Goal: Obtain resource: Download file/media

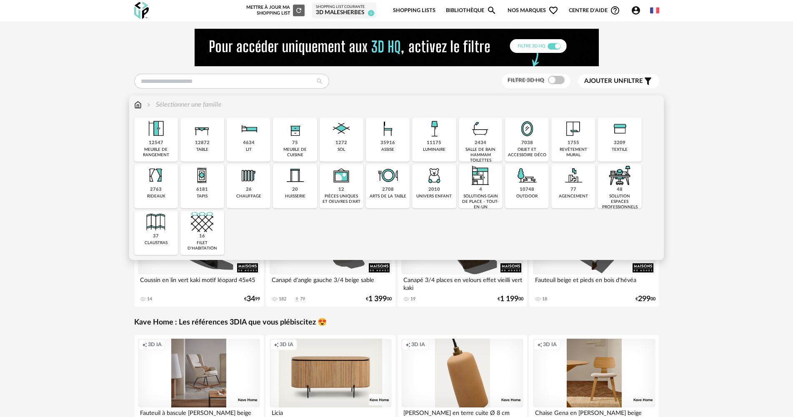
click at [394, 145] on div "35916" at bounding box center [388, 143] width 15 height 6
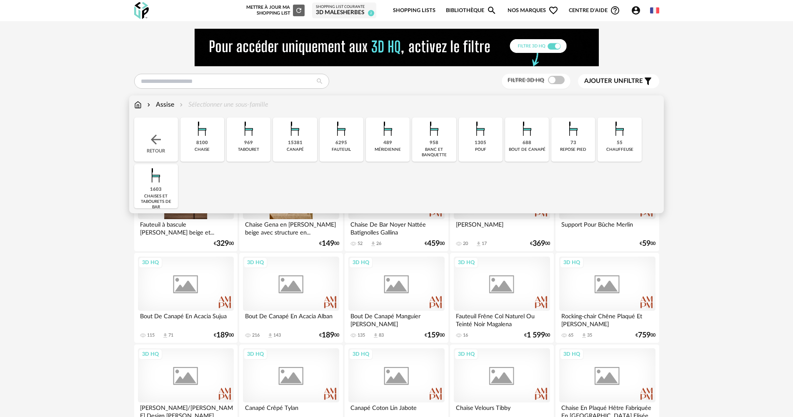
click at [291, 137] on img at bounding box center [295, 129] width 23 height 23
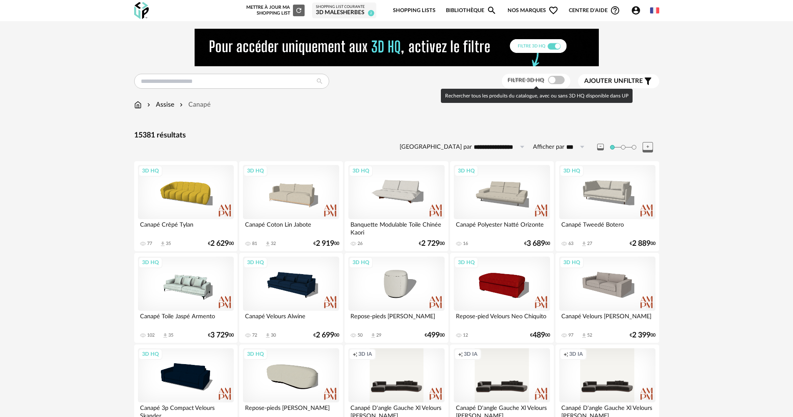
click at [616, 81] on span "Ajouter un" at bounding box center [603, 81] width 39 height 6
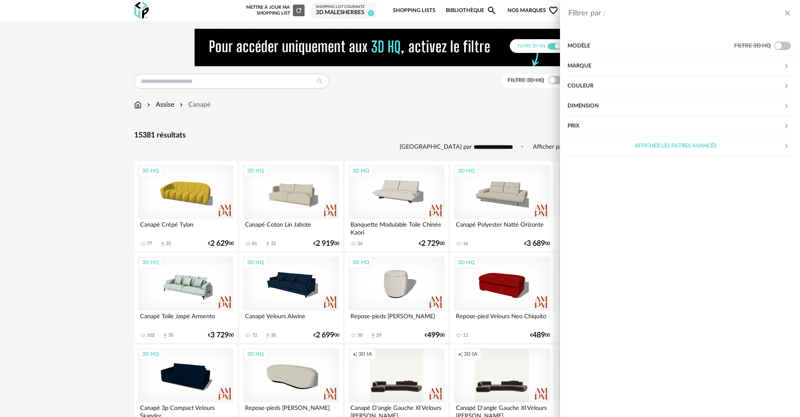
click at [617, 65] on div "Marque" at bounding box center [676, 66] width 216 height 20
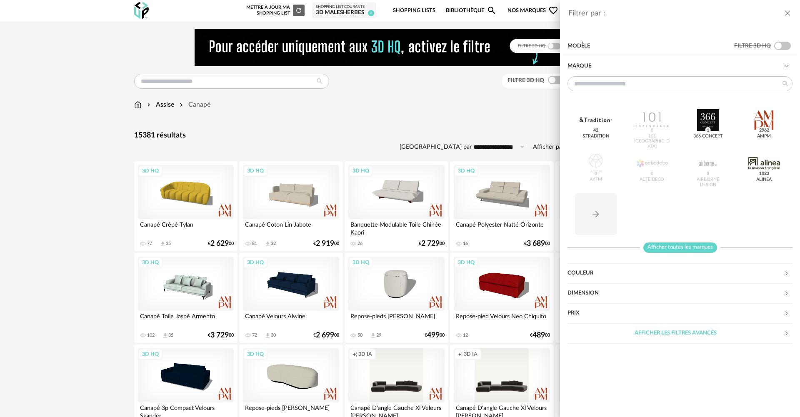
click at [695, 248] on span "Afficher toutes les marques" at bounding box center [681, 248] width 74 height 10
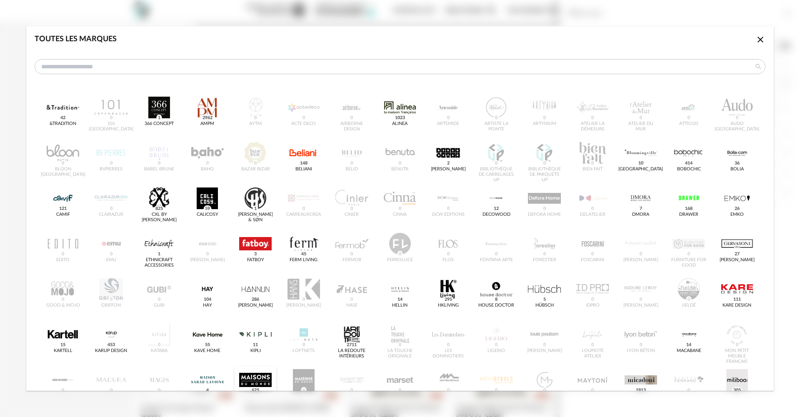
click at [253, 372] on div "dialog" at bounding box center [255, 380] width 33 height 22
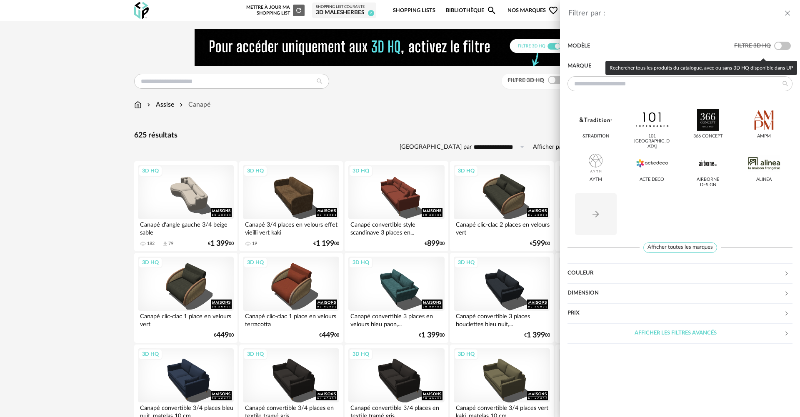
click at [777, 45] on span at bounding box center [783, 46] width 17 height 8
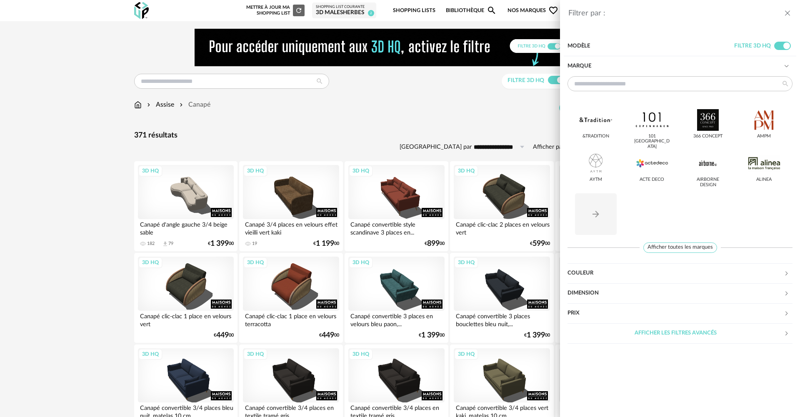
click at [787, 13] on icon "close drawer" at bounding box center [788, 13] width 8 height 8
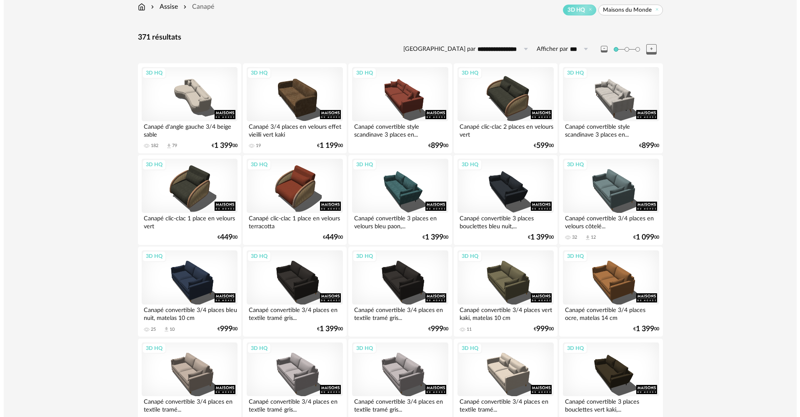
scroll to position [42, 0]
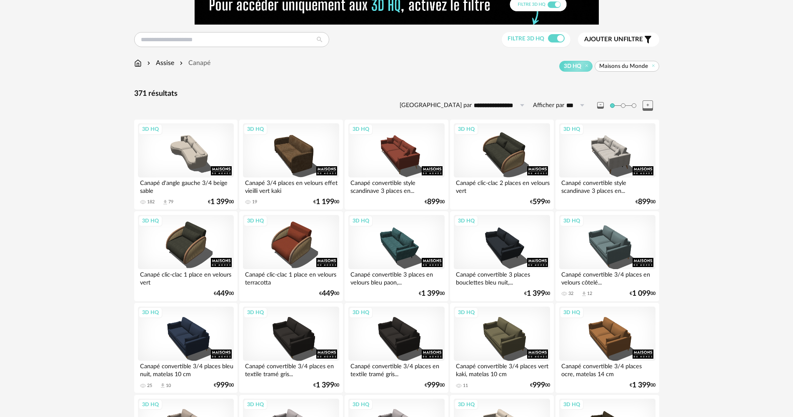
click at [612, 33] on button "Ajouter un filtre s Filter icon" at bounding box center [618, 40] width 81 height 14
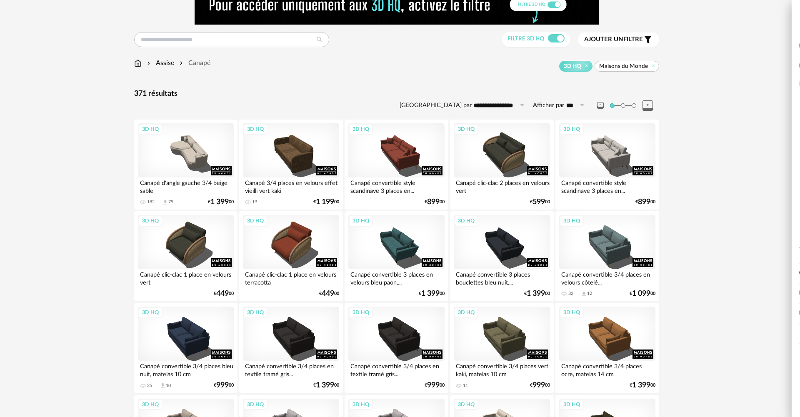
click at [615, 293] on div "Dimension" at bounding box center [676, 293] width 216 height 20
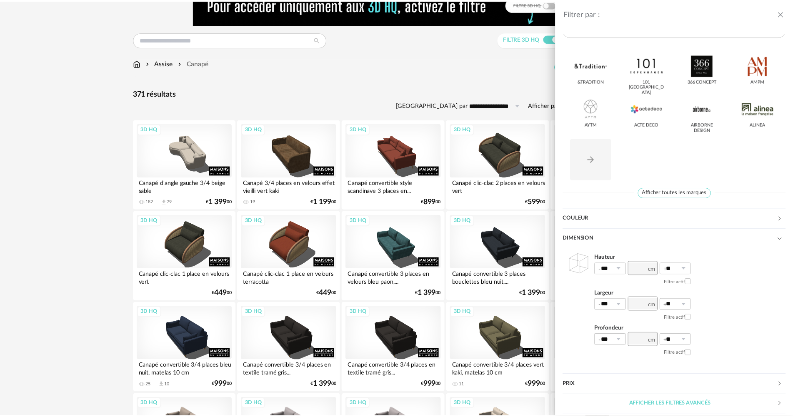
scroll to position [56, 0]
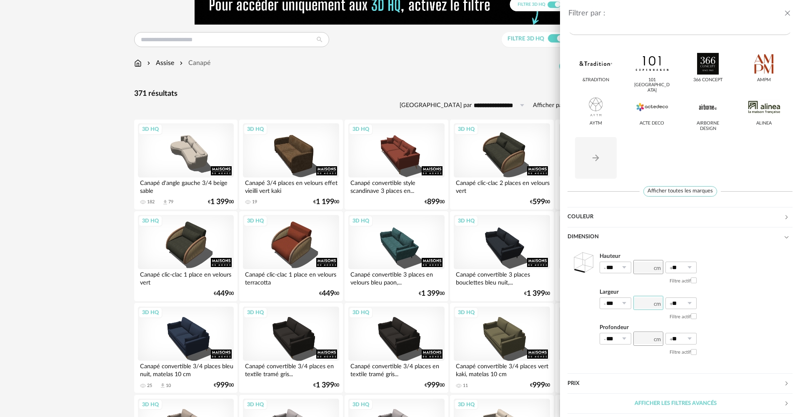
click at [637, 303] on input "number" at bounding box center [649, 303] width 30 height 14
type input "***"
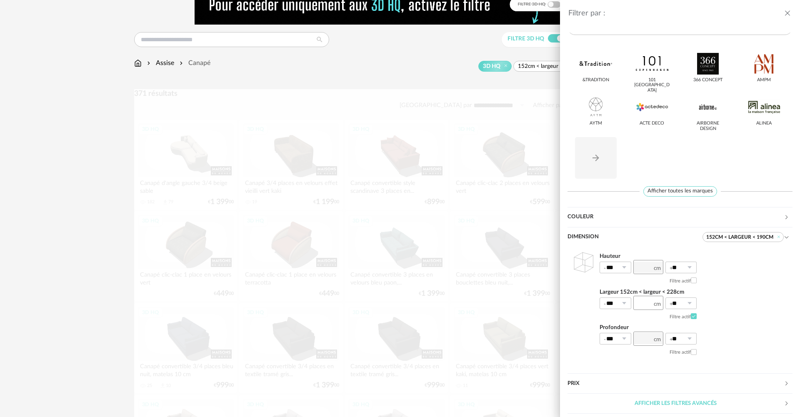
click at [730, 293] on div "Hauteur *** 0% 10% 20% 30% 40% 50% 60% 70% 80% 90% 100% ** 0% 10% 20% 30% 40% 5…" at bounding box center [680, 305] width 225 height 115
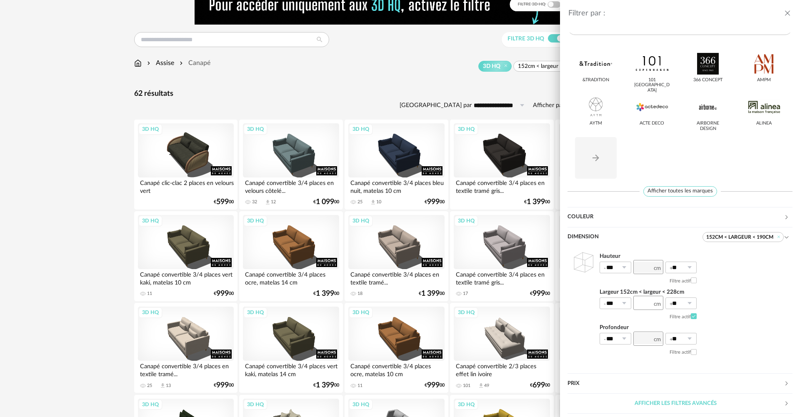
click at [787, 14] on icon "close drawer" at bounding box center [788, 13] width 8 height 8
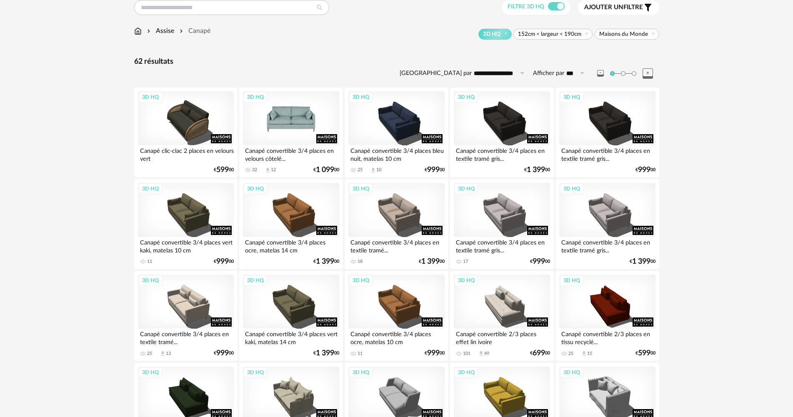
scroll to position [83, 0]
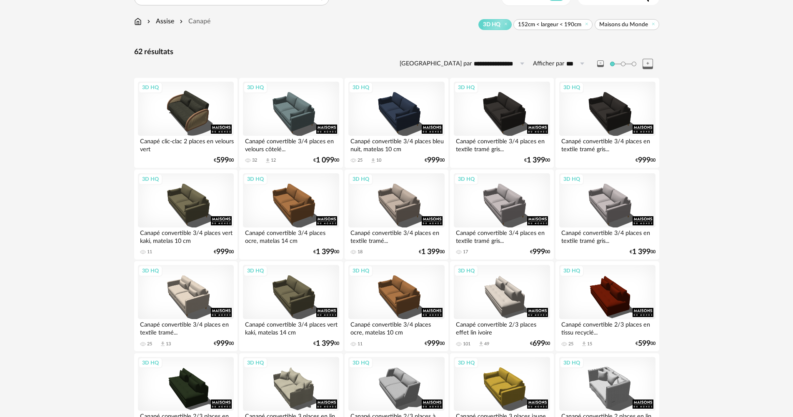
click at [556, 25] on span "152cm < largeur < 190cm" at bounding box center [549, 25] width 63 height 8
click at [308, 110] on div "3D HQ" at bounding box center [291, 109] width 96 height 54
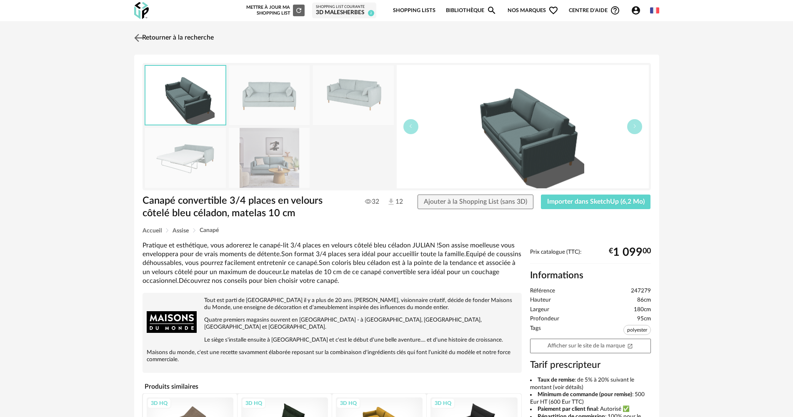
click at [136, 34] on img at bounding box center [138, 38] width 12 height 12
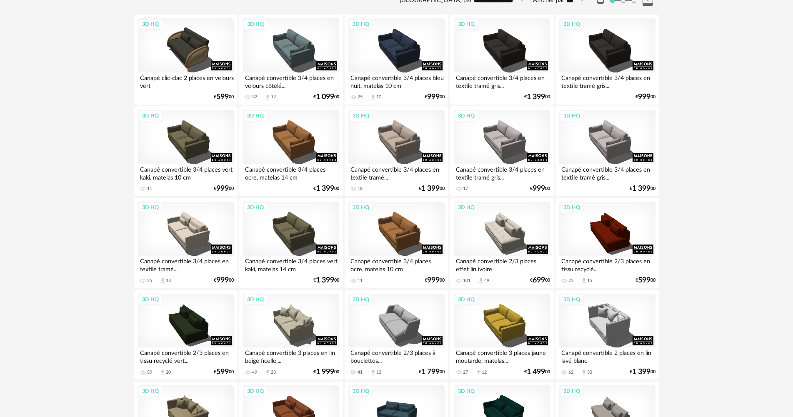
scroll to position [125, 0]
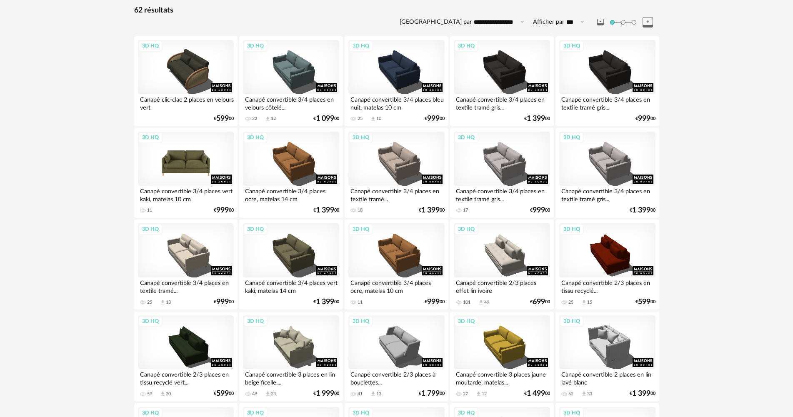
click at [192, 158] on div "3D HQ" at bounding box center [186, 159] width 96 height 54
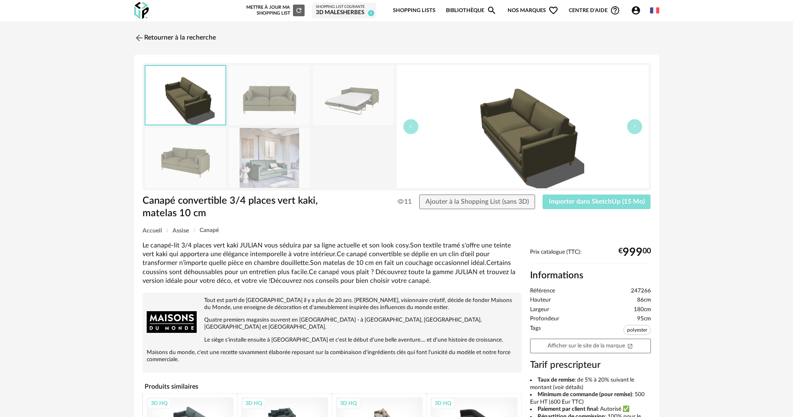
click at [597, 203] on span "Importer dans SketchUp (15 Mo)" at bounding box center [597, 201] width 96 height 7
click at [138, 38] on img at bounding box center [138, 38] width 12 height 12
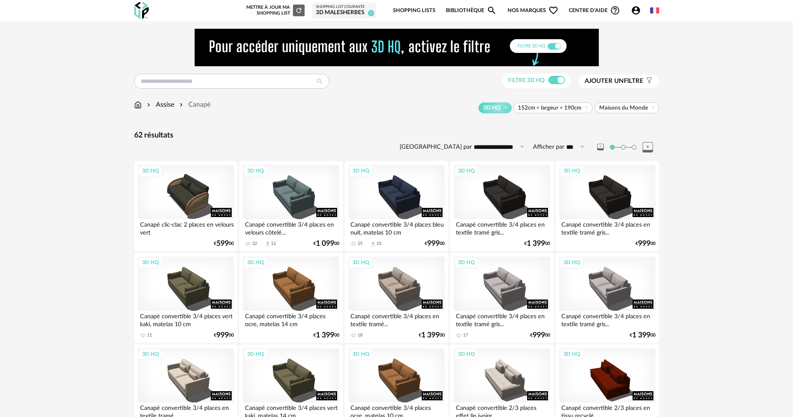
drag, startPoint x: 141, startPoint y: 105, endPoint x: 155, endPoint y: 110, distance: 14.6
click at [141, 105] on img at bounding box center [138, 105] width 8 height 10
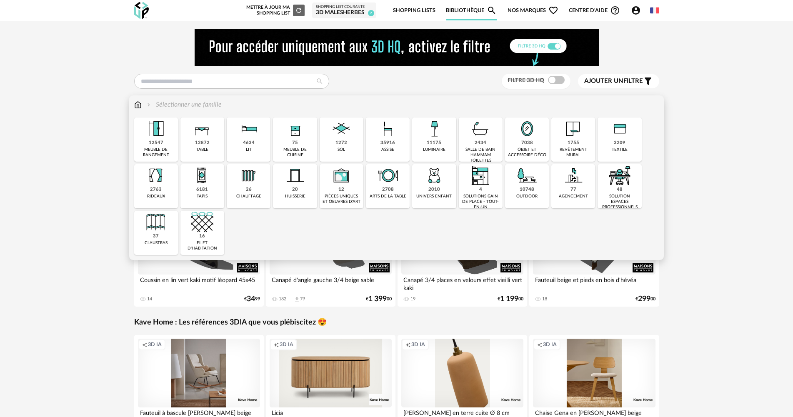
click at [199, 181] on img at bounding box center [202, 175] width 23 height 23
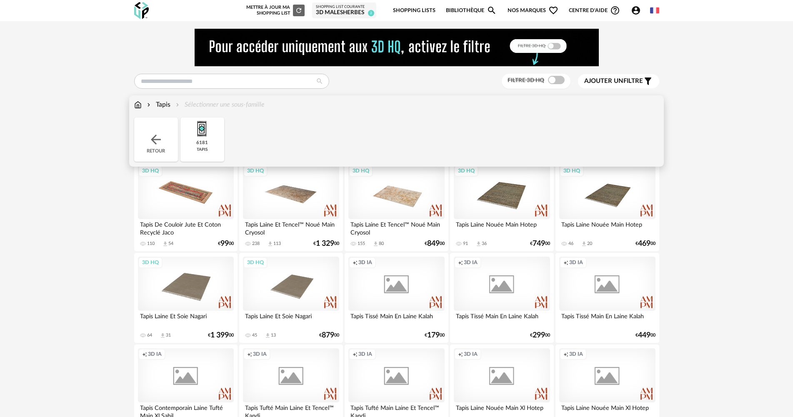
click at [206, 135] on img at bounding box center [202, 129] width 23 height 23
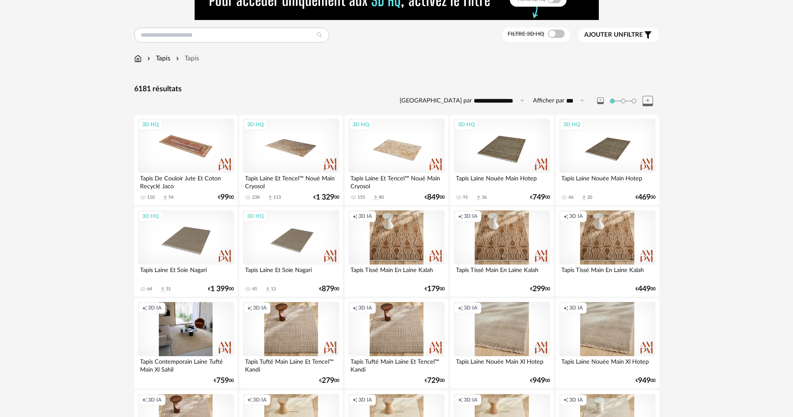
scroll to position [42, 0]
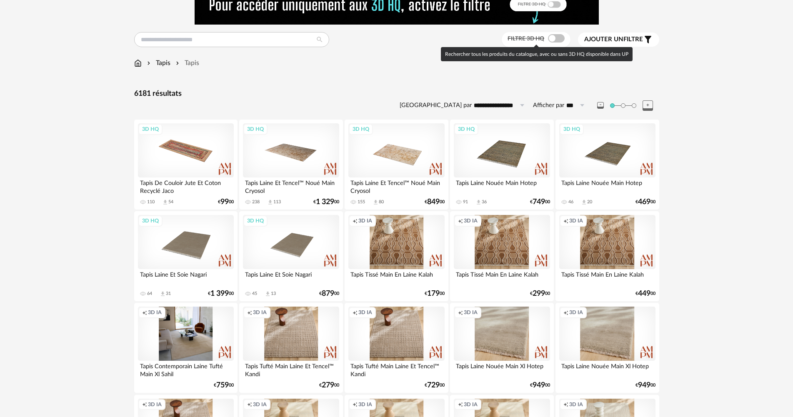
click at [552, 37] on span at bounding box center [556, 38] width 17 height 8
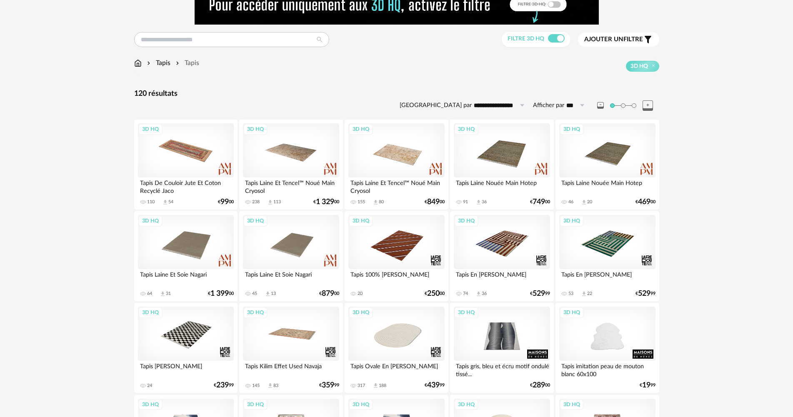
click at [622, 44] on div "Ajouter un filtre s Filter icon" at bounding box center [618, 40] width 69 height 10
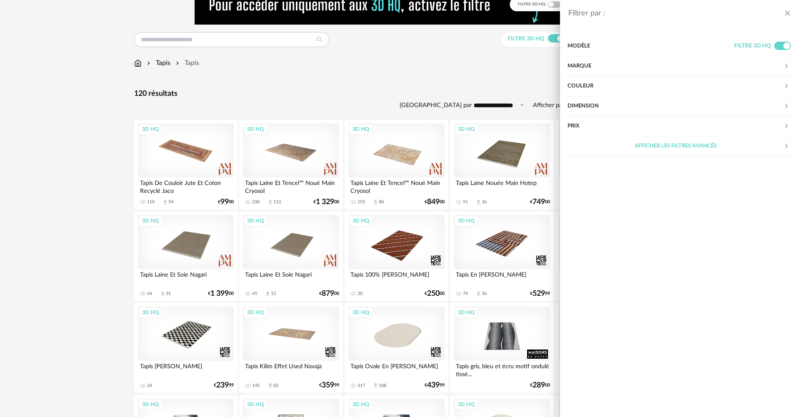
click at [610, 100] on div "Dimension" at bounding box center [676, 106] width 216 height 20
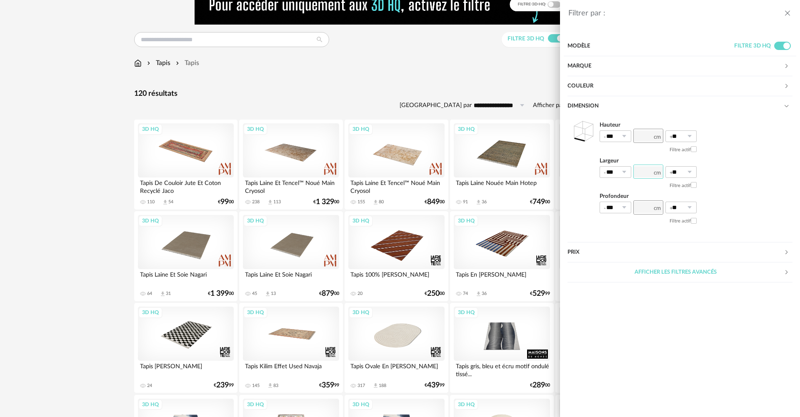
click at [638, 172] on input "number" at bounding box center [649, 172] width 30 height 14
type input "***"
click at [728, 191] on div "Hauteur *** 0% 10% 20% 30% 40% 50% 60% 70% 80% 90% 100% ** 0% 10% 20% 30% 40% 5…" at bounding box center [680, 173] width 225 height 115
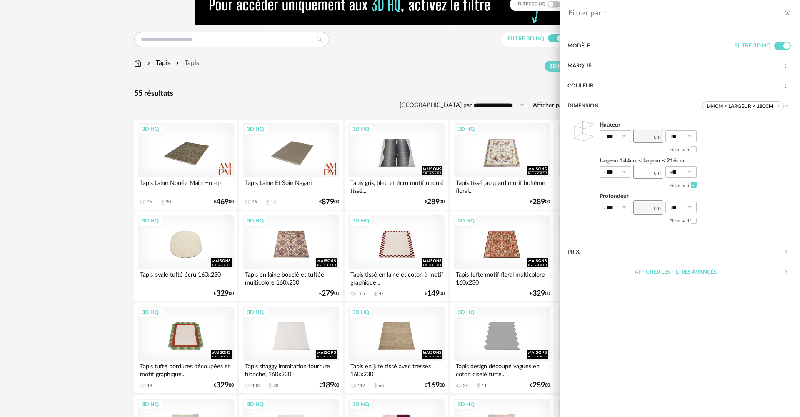
click at [788, 15] on icon "close drawer" at bounding box center [788, 13] width 8 height 8
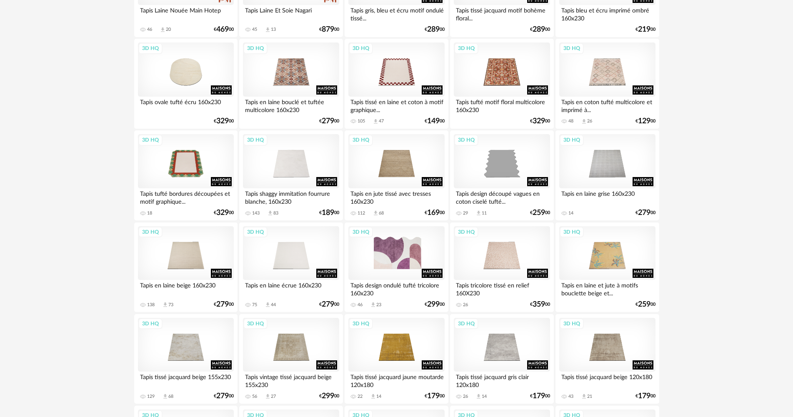
scroll to position [250, 0]
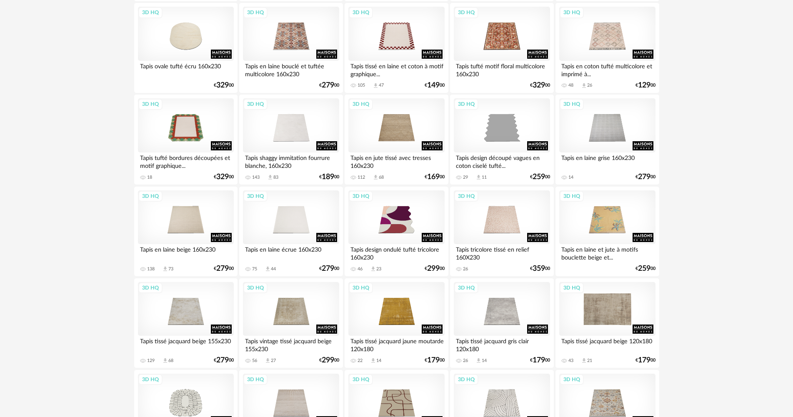
click at [603, 321] on div "3D HQ" at bounding box center [607, 309] width 96 height 54
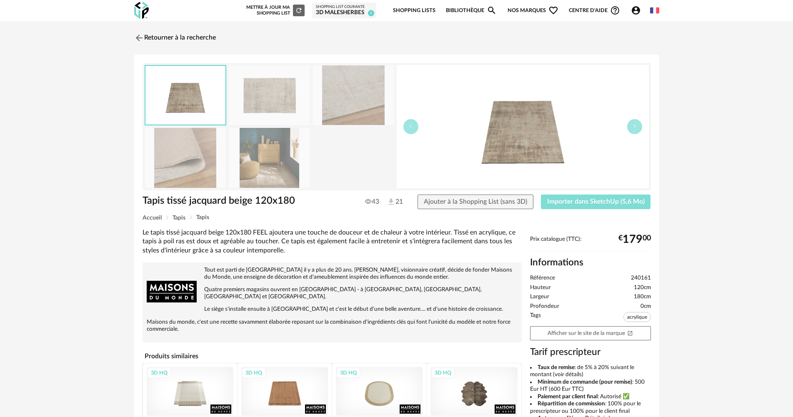
click at [603, 199] on span "Importer dans SketchUp (5,6 Mo)" at bounding box center [596, 201] width 98 height 7
click at [138, 35] on img at bounding box center [138, 38] width 12 height 12
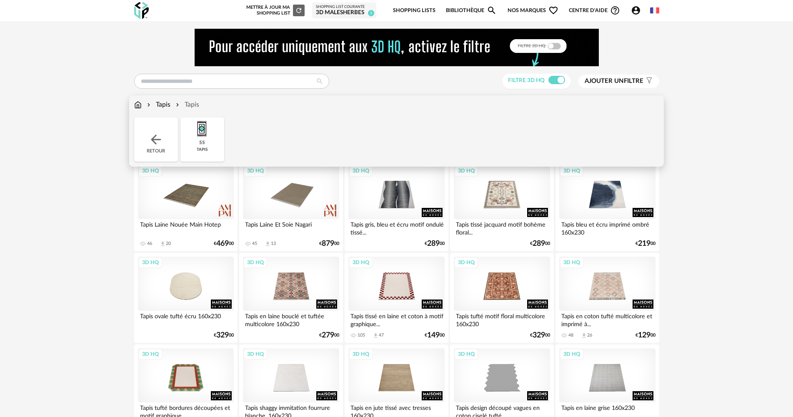
click at [137, 101] on img at bounding box center [138, 105] width 8 height 10
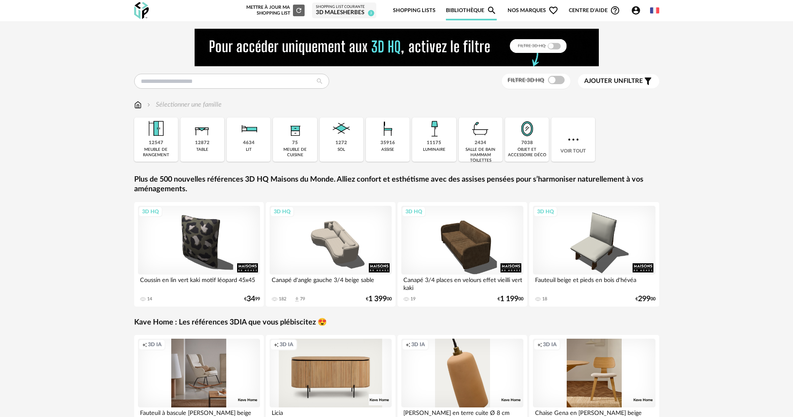
click at [395, 140] on div "35916 assise" at bounding box center [388, 140] width 44 height 44
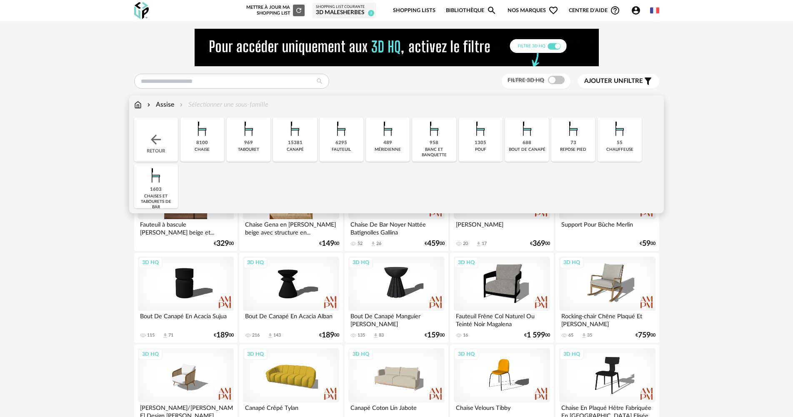
click at [198, 135] on img at bounding box center [202, 129] width 23 height 23
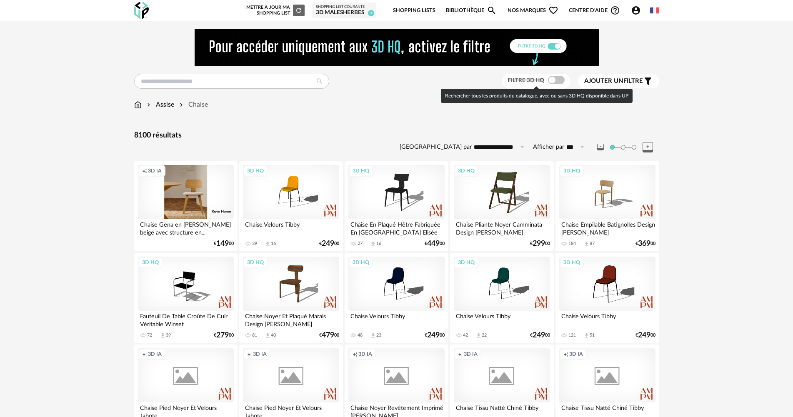
click at [551, 80] on span at bounding box center [556, 80] width 17 height 8
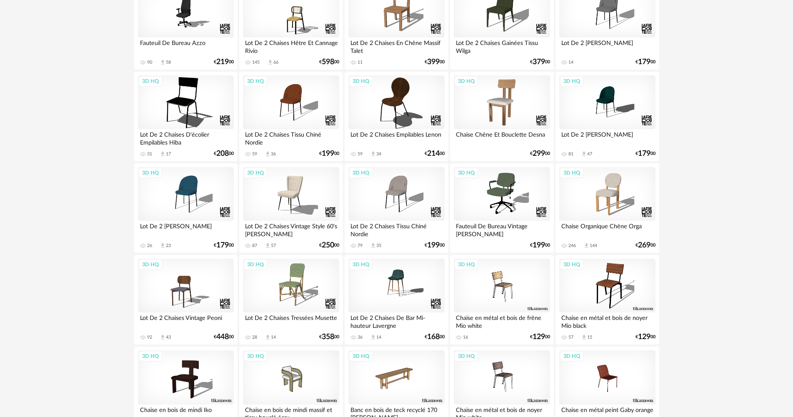
scroll to position [459, 0]
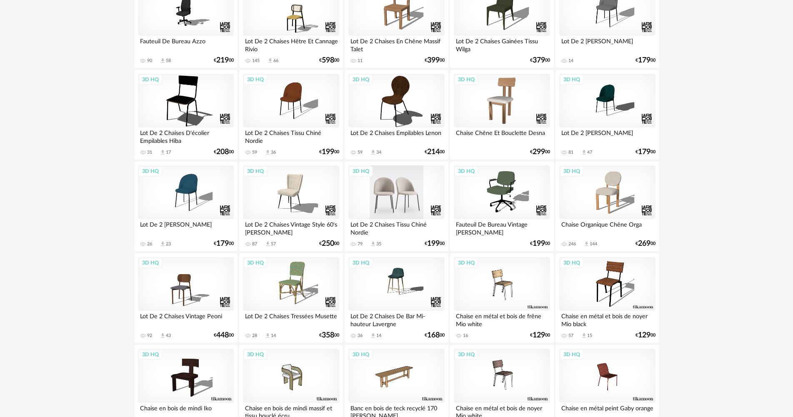
click at [384, 192] on div "3D HQ" at bounding box center [397, 193] width 96 height 54
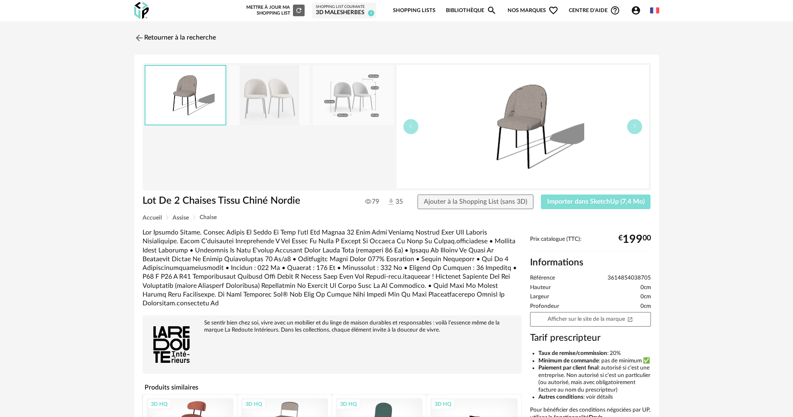
click at [620, 202] on span "Importer dans SketchUp (7,4 Mo)" at bounding box center [596, 201] width 98 height 7
click at [143, 36] on img at bounding box center [138, 38] width 12 height 12
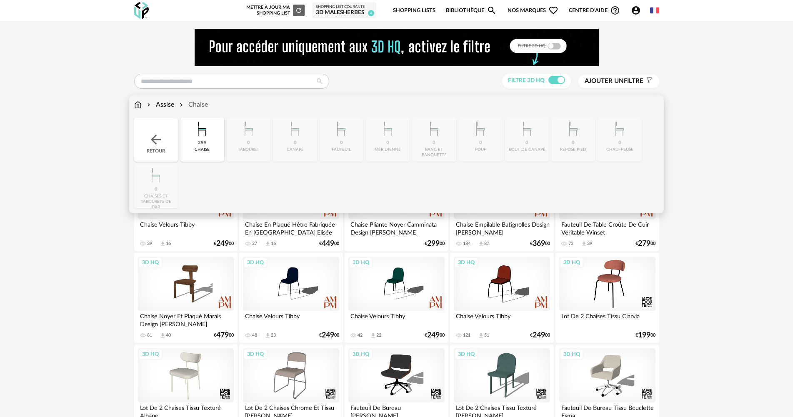
click at [136, 105] on img at bounding box center [138, 105] width 8 height 10
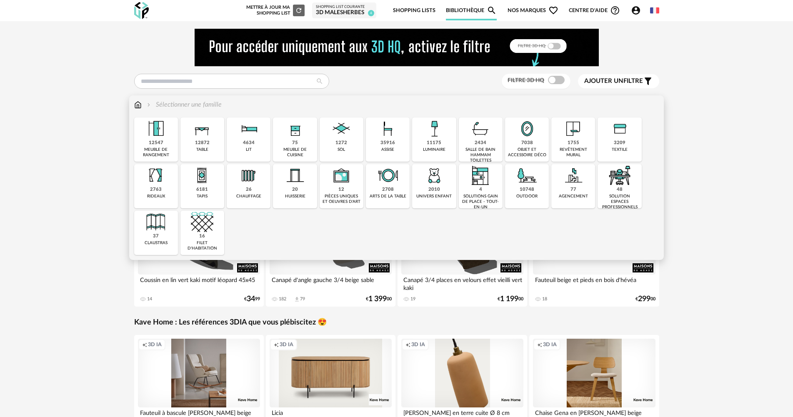
click at [530, 147] on div "objet et accessoire déco" at bounding box center [527, 152] width 39 height 11
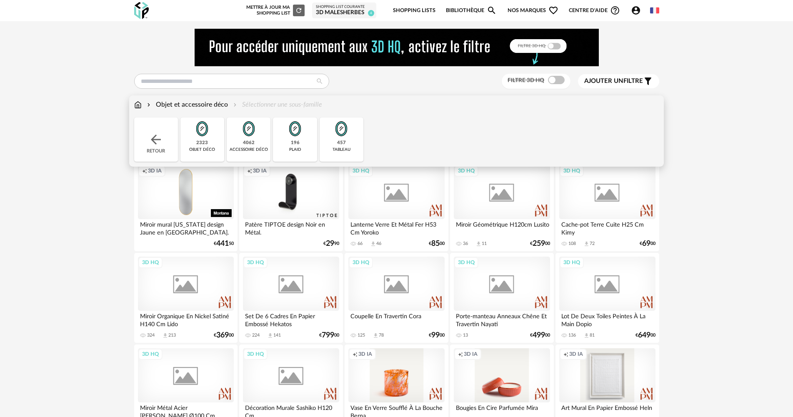
click at [250, 148] on div "accessoire déco" at bounding box center [249, 149] width 38 height 5
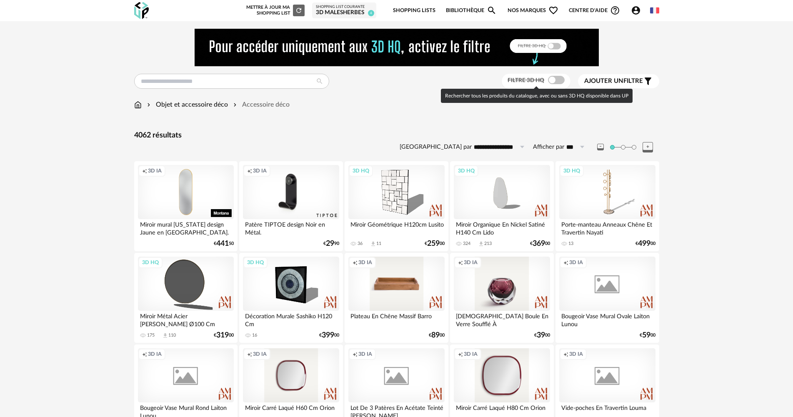
click at [550, 80] on span at bounding box center [556, 80] width 17 height 8
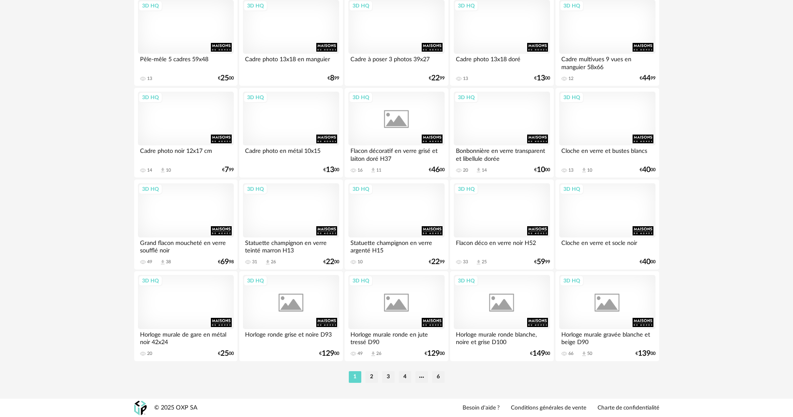
scroll to position [1634, 0]
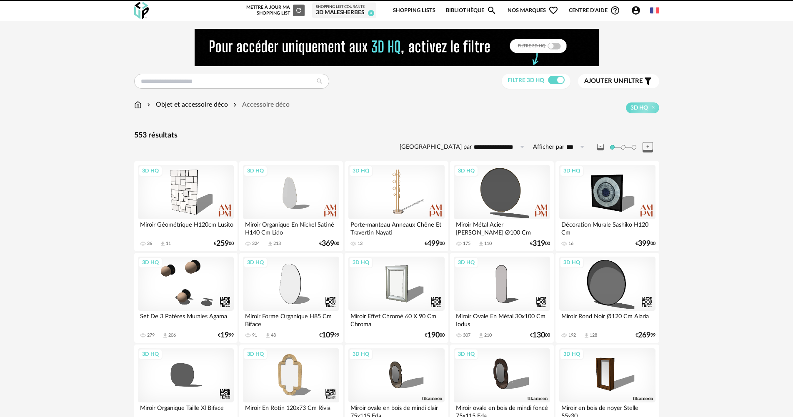
click at [144, 100] on div "Objet et accessoire déco Accessoire déco" at bounding box center [212, 105] width 156 height 10
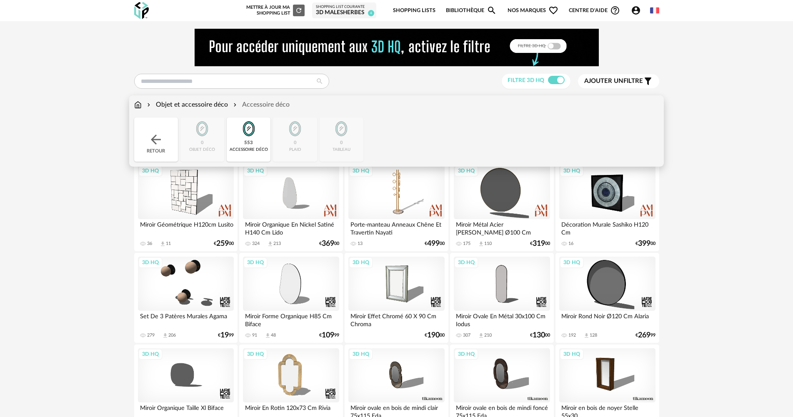
click at [142, 104] on div "Objet et accessoire déco Accessoire déco" at bounding box center [212, 105] width 156 height 10
click at [155, 141] on img at bounding box center [155, 139] width 15 height 15
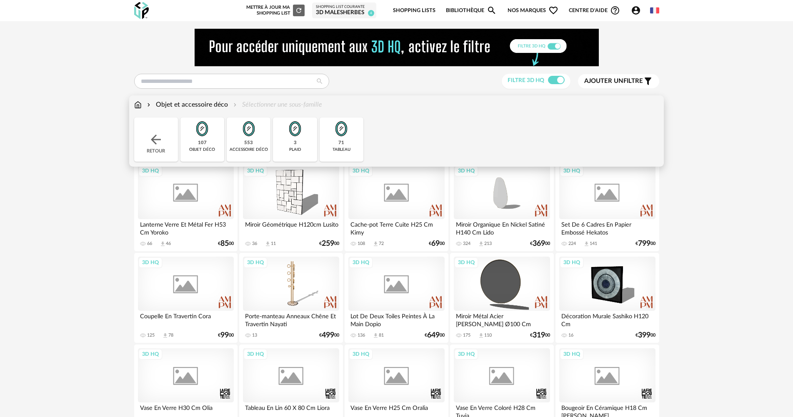
click at [347, 144] on div "71 tableau" at bounding box center [342, 140] width 44 height 44
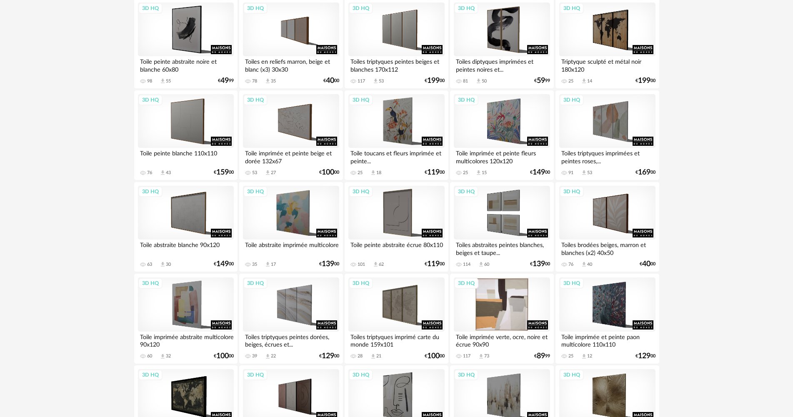
scroll to position [542, 0]
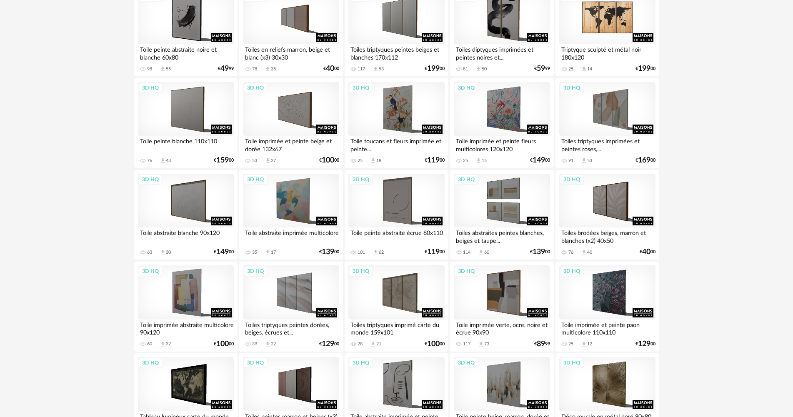
click at [622, 30] on div "3D HQ" at bounding box center [607, 17] width 96 height 54
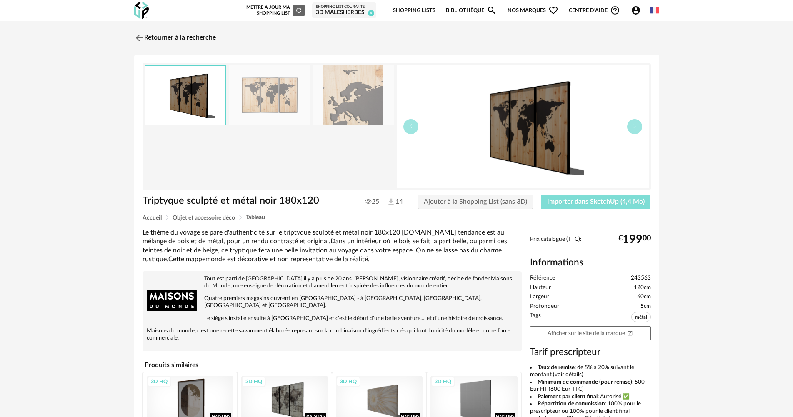
click at [606, 205] on span "Importer dans SketchUp (4,4 Mo)" at bounding box center [596, 201] width 98 height 7
